Goal: Check status: Check status

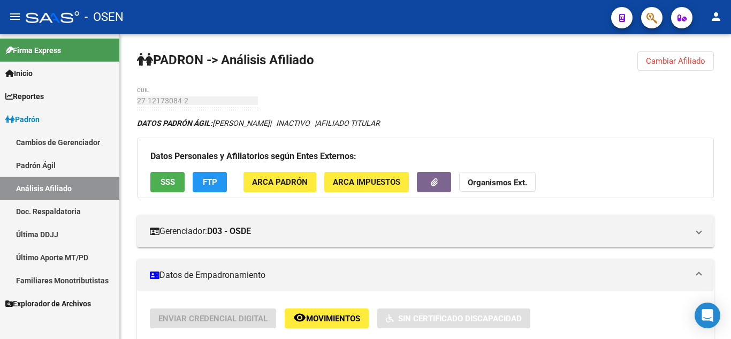
scroll to position [235, 0]
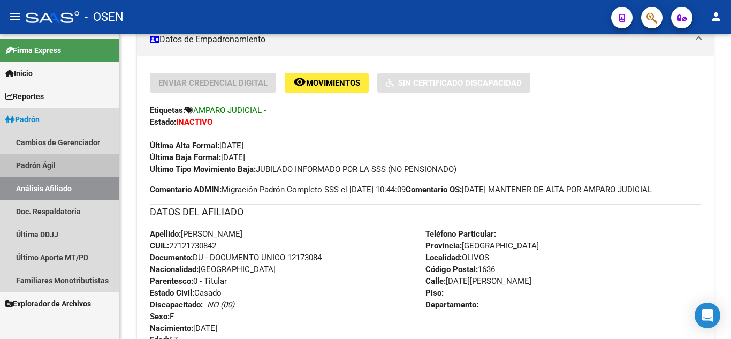
click at [46, 171] on link "Padrón Ágil" at bounding box center [59, 165] width 119 height 23
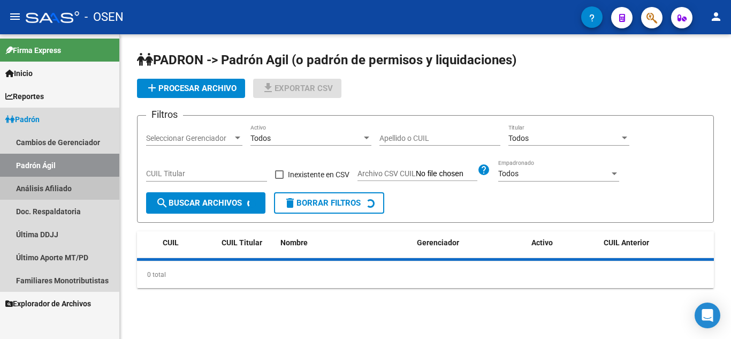
click at [50, 192] on link "Análisis Afiliado" at bounding box center [59, 188] width 119 height 23
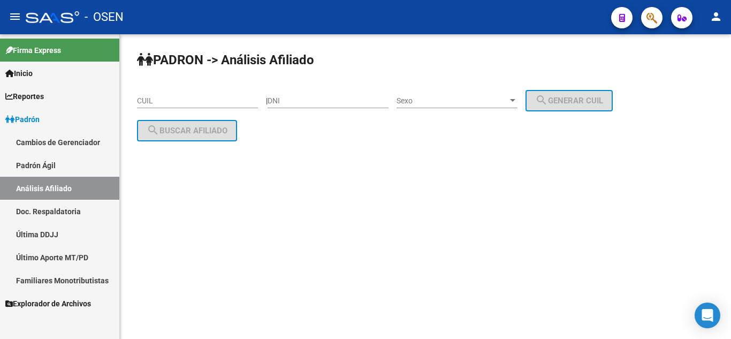
click at [330, 105] on input "DNI" at bounding box center [328, 100] width 121 height 9
type input "16105170"
click at [455, 102] on span "Sexo" at bounding box center [451, 100] width 111 height 9
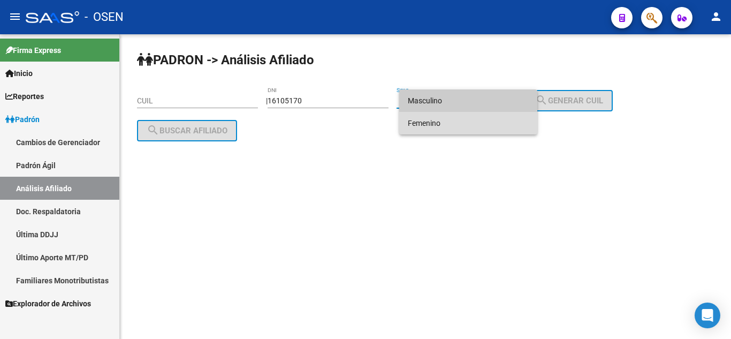
click at [451, 122] on span "Femenino" at bounding box center [468, 123] width 121 height 22
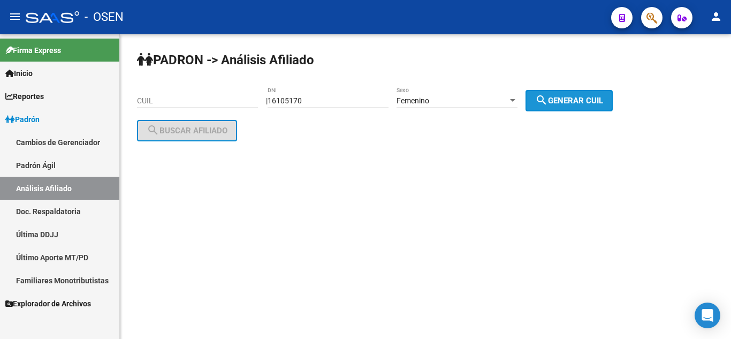
click at [548, 103] on mat-icon "search" at bounding box center [541, 100] width 13 height 13
type input "27-16105170-0"
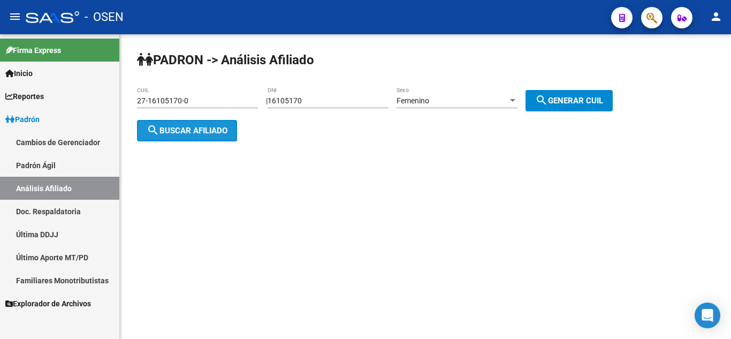
click at [159, 135] on mat-icon "search" at bounding box center [153, 130] width 13 height 13
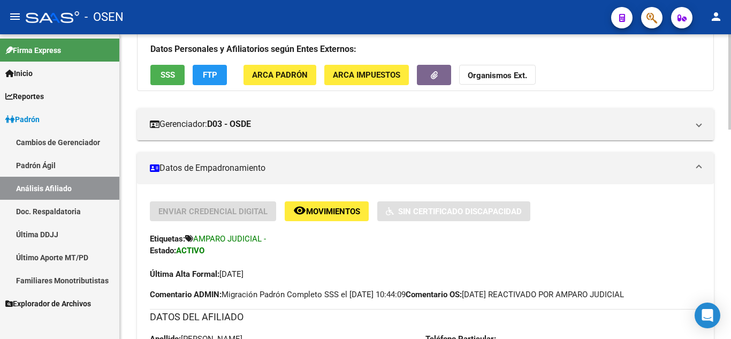
scroll to position [128, 0]
